Goal: Task Accomplishment & Management: Use online tool/utility

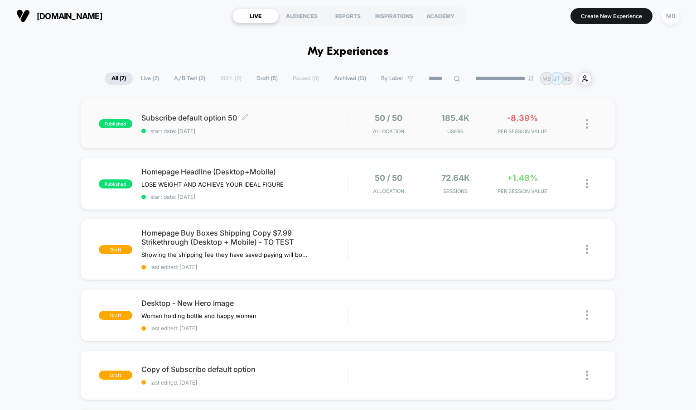
click at [222, 119] on span "Subscribe default option 50 Click to edit experience details" at bounding box center [244, 117] width 207 height 9
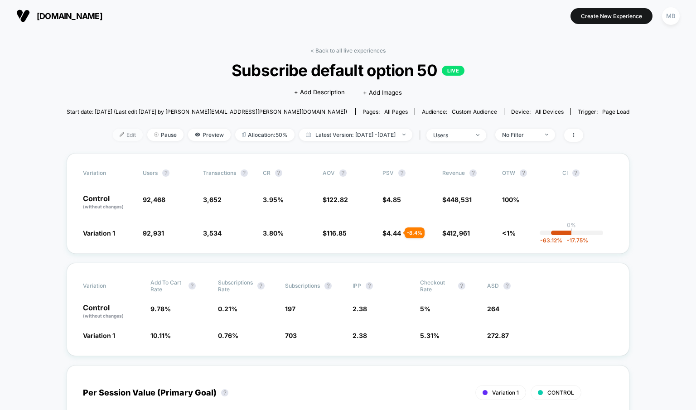
click at [118, 135] on span "Edit" at bounding box center [128, 135] width 30 height 12
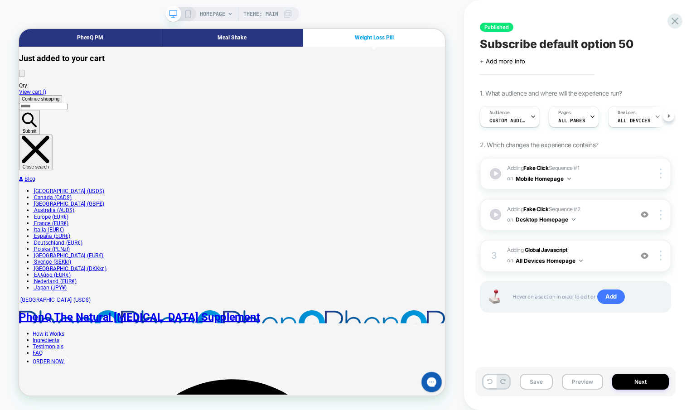
scroll to position [0, 0]
click at [526, 118] on div "Audience Custom Audience" at bounding box center [507, 116] width 54 height 20
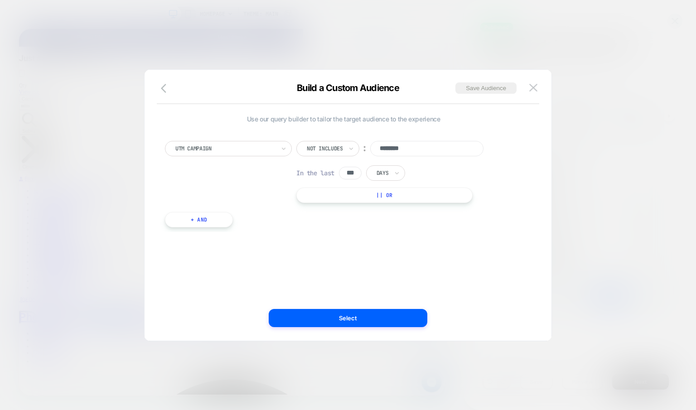
scroll to position [0, 0]
click at [278, 149] on div "UTM Campaign" at bounding box center [228, 148] width 127 height 15
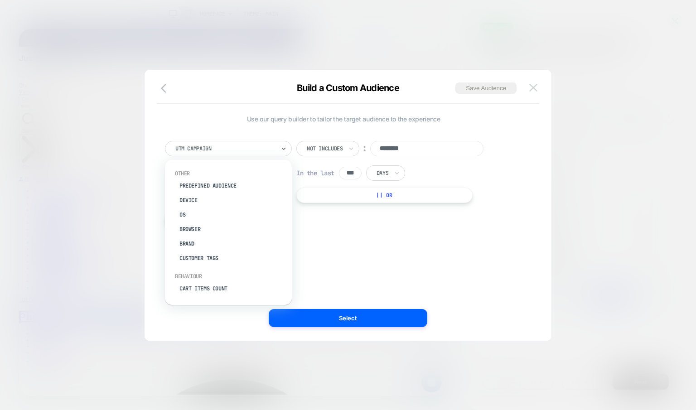
click at [532, 87] on img at bounding box center [533, 88] width 8 height 8
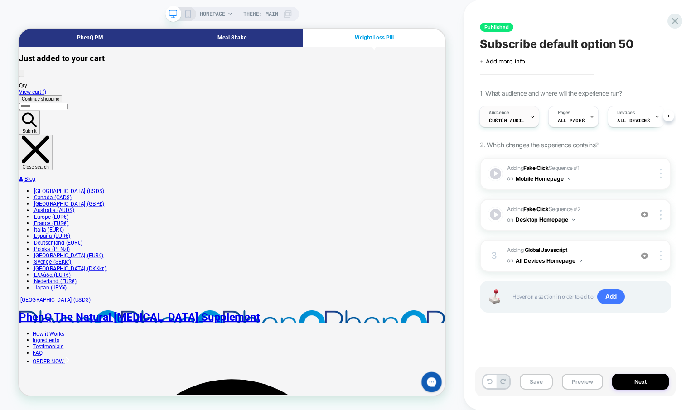
click at [531, 111] on div at bounding box center [533, 116] width 6 height 20
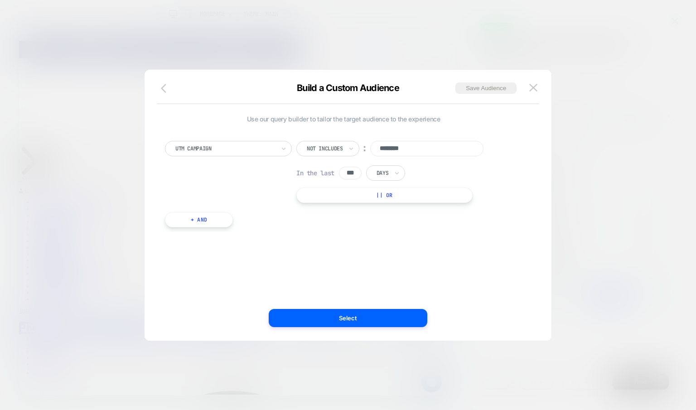
click at [161, 86] on icon "button" at bounding box center [166, 88] width 11 height 11
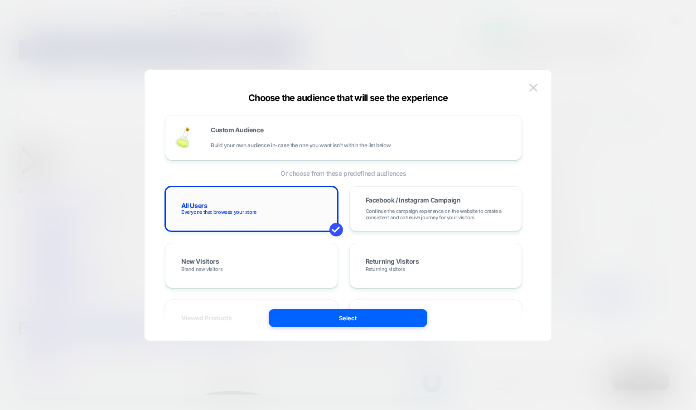
click at [246, 201] on div "All Users Everyone that browses your store" at bounding box center [251, 209] width 154 height 26
click at [334, 320] on button "Select" at bounding box center [348, 318] width 159 height 18
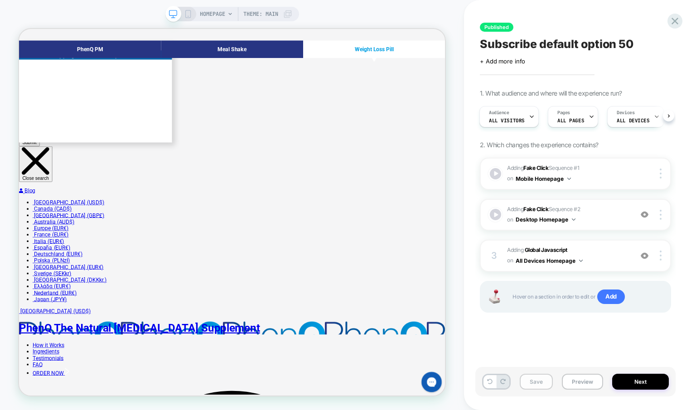
click at [536, 383] on button "Save" at bounding box center [536, 382] width 33 height 16
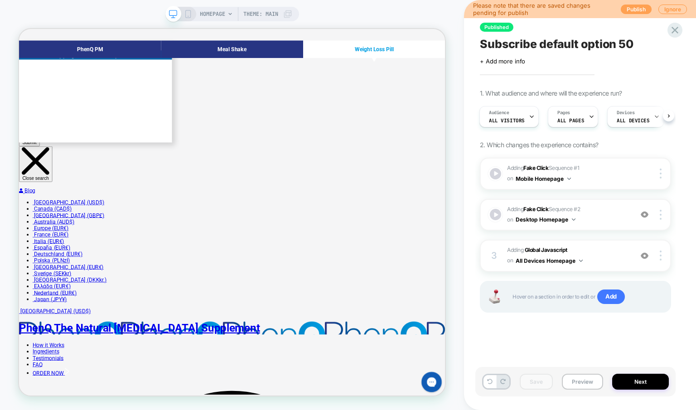
click at [634, 9] on button "Publish" at bounding box center [636, 10] width 31 height 10
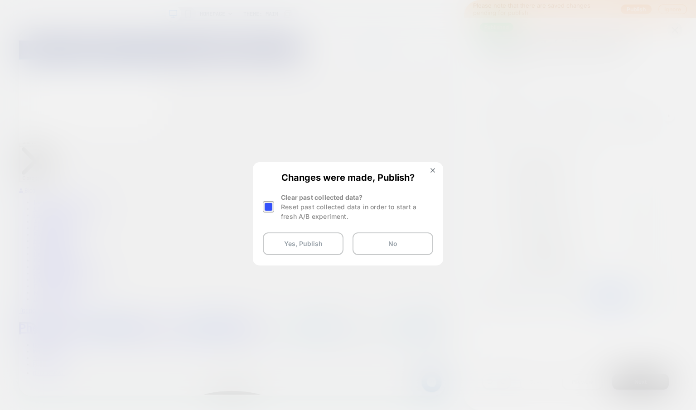
click at [271, 204] on div at bounding box center [268, 206] width 11 height 11
click at [298, 245] on button "Yes, Publish" at bounding box center [303, 243] width 81 height 23
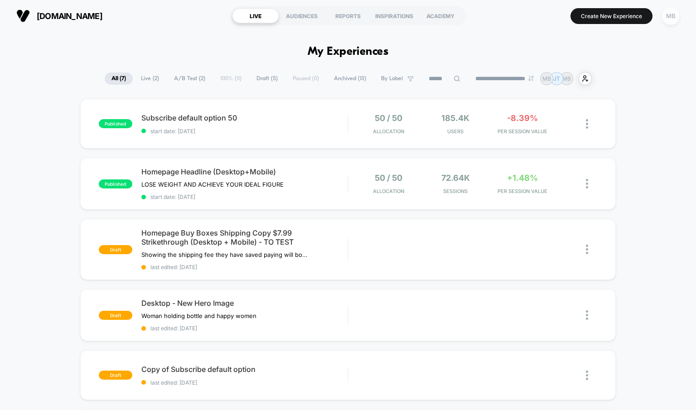
click at [672, 10] on div "MB" at bounding box center [671, 16] width 18 height 18
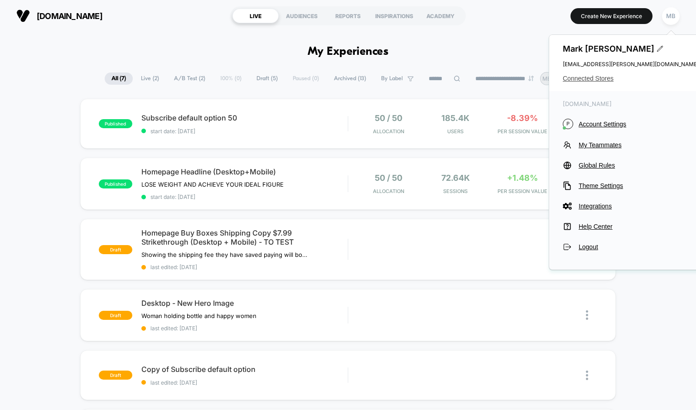
click at [600, 79] on span "Connected Stores" at bounding box center [631, 78] width 136 height 7
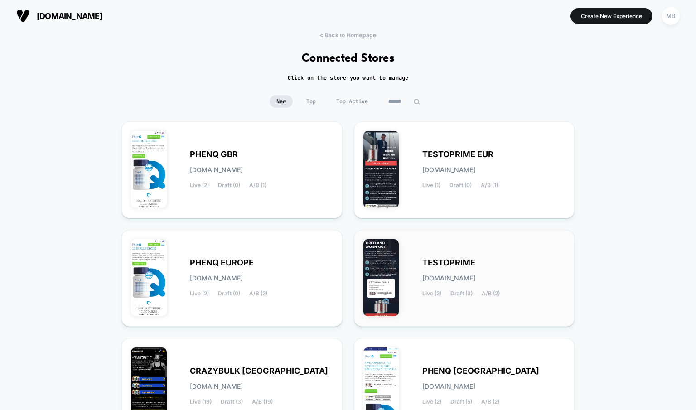
click at [454, 266] on span "TESTOPRIME" at bounding box center [448, 263] width 53 height 6
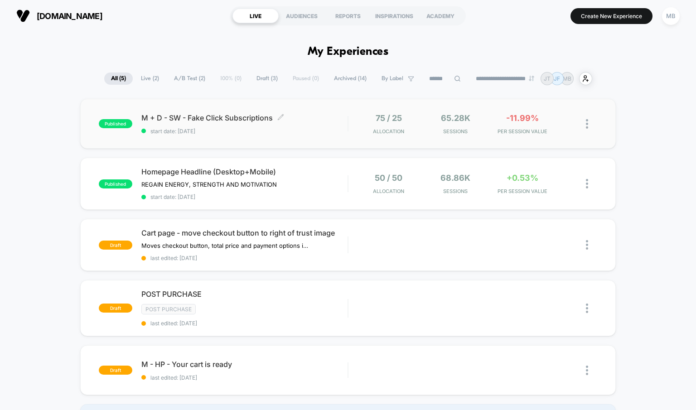
click at [227, 123] on div "M + D - SW - Fake Click Subscriptions Click to edit experience details Click to…" at bounding box center [244, 123] width 207 height 21
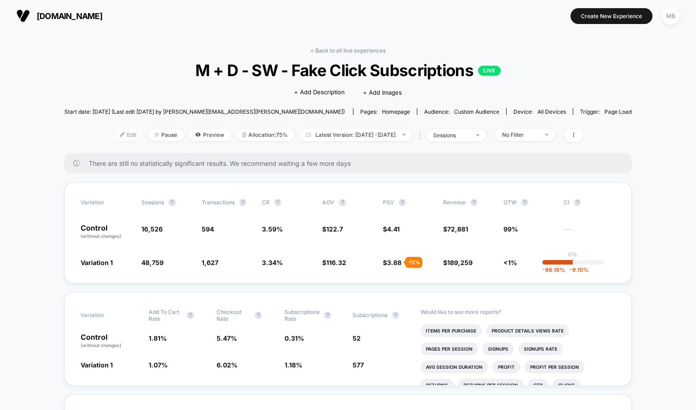
click at [117, 134] on span "Edit" at bounding box center [128, 135] width 30 height 12
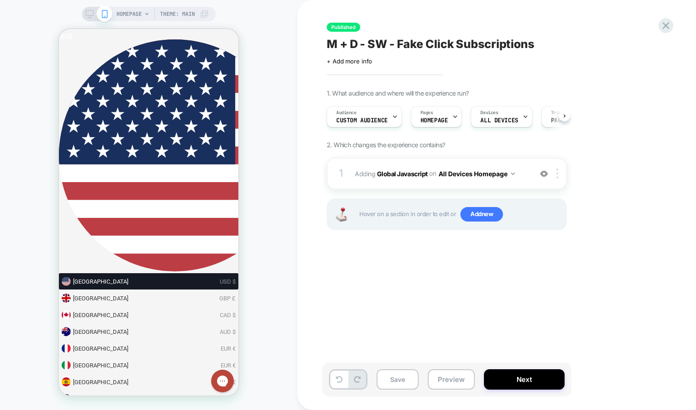
scroll to position [0, 0]
click at [388, 116] on div "Audience Custom Audience" at bounding box center [362, 116] width 70 height 20
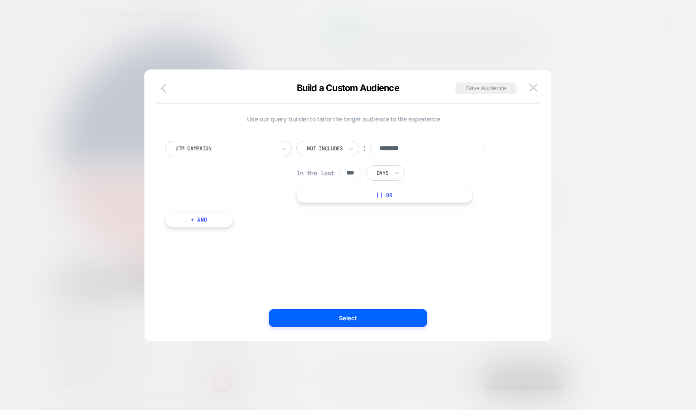
click at [159, 91] on button "button" at bounding box center [166, 88] width 16 height 13
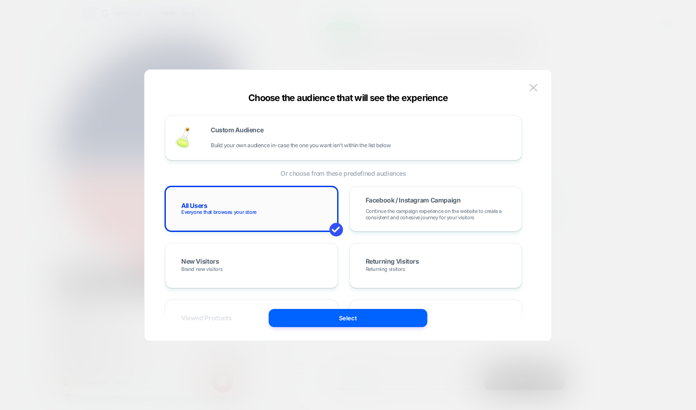
click at [224, 211] on span "Everyone that browses your store" at bounding box center [218, 212] width 75 height 6
click at [345, 322] on button "Select" at bounding box center [348, 318] width 159 height 18
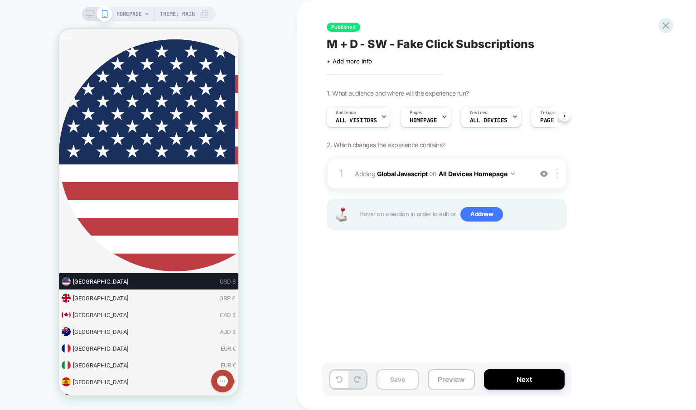
click at [402, 371] on button "Save" at bounding box center [397, 379] width 42 height 20
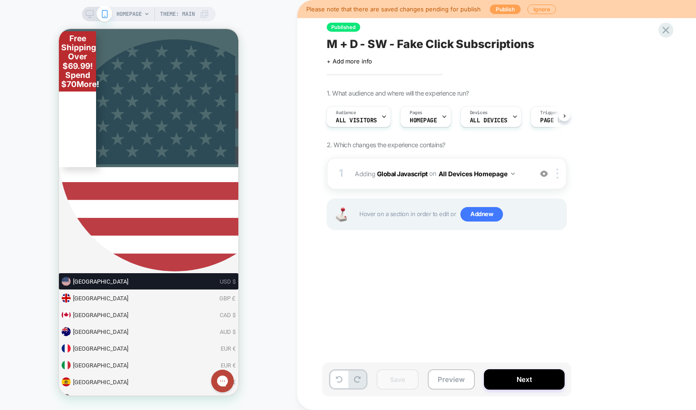
click at [492, 11] on button "Publish" at bounding box center [505, 10] width 31 height 10
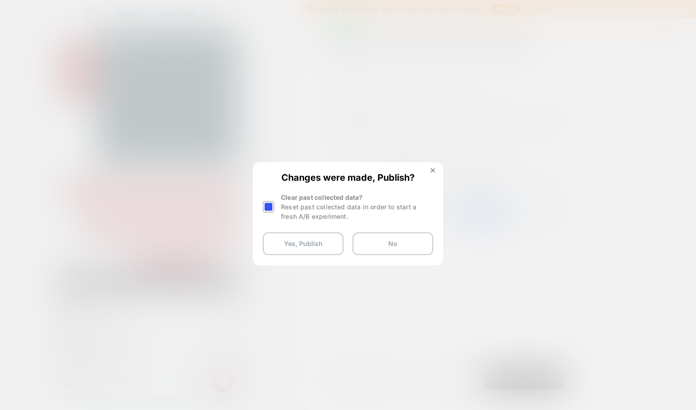
click at [273, 206] on div at bounding box center [268, 206] width 11 height 11
click at [282, 249] on button "Yes, Publish" at bounding box center [303, 243] width 81 height 23
